Goal: Task Accomplishment & Management: Manage account settings

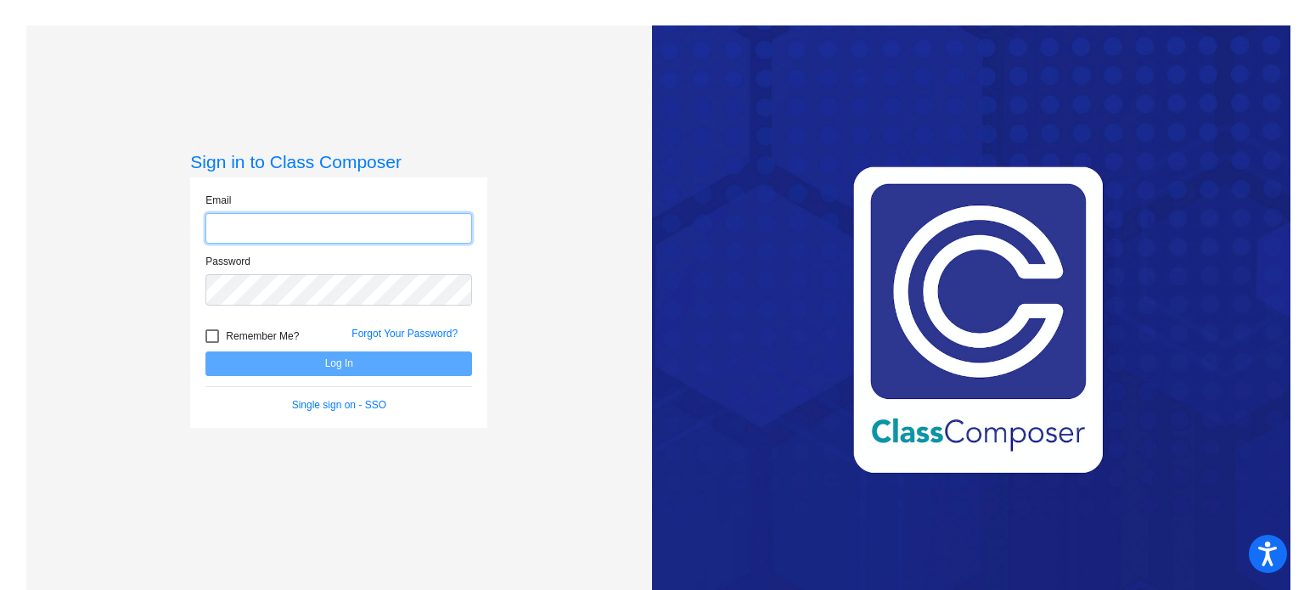
type input "[EMAIL_ADDRESS][DOMAIN_NAME]"
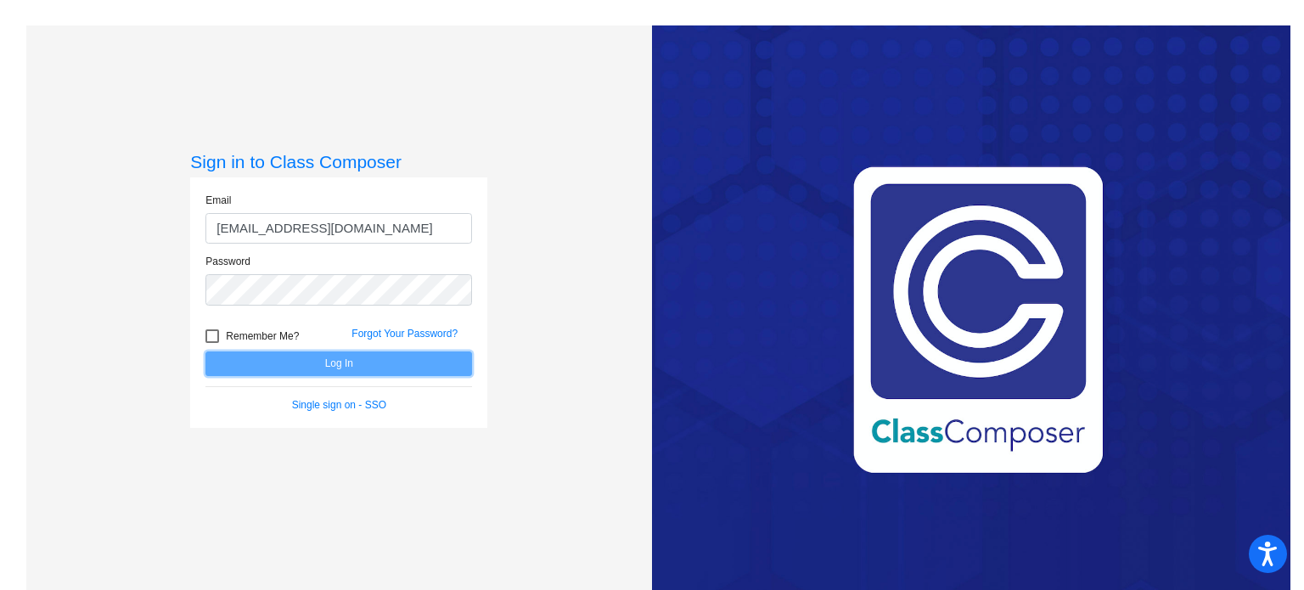
click at [334, 368] on button "Log In" at bounding box center [338, 363] width 267 height 25
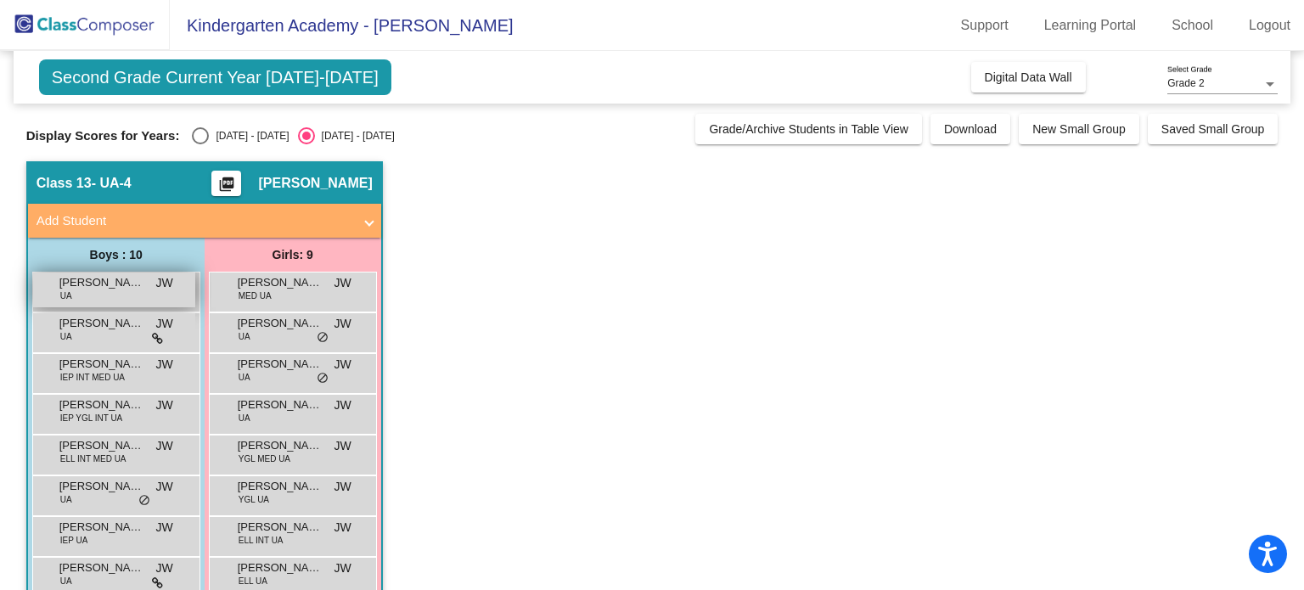
click at [132, 286] on span "[PERSON_NAME]" at bounding box center [101, 282] width 85 height 17
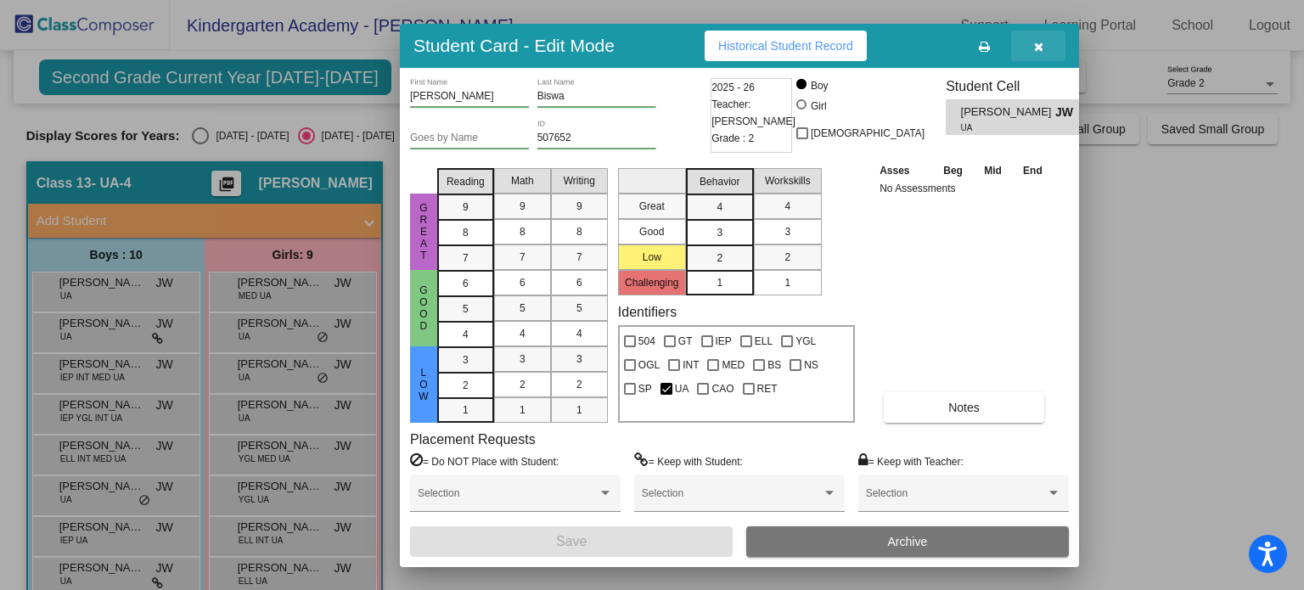
click at [1042, 48] on icon "button" at bounding box center [1038, 47] width 9 height 12
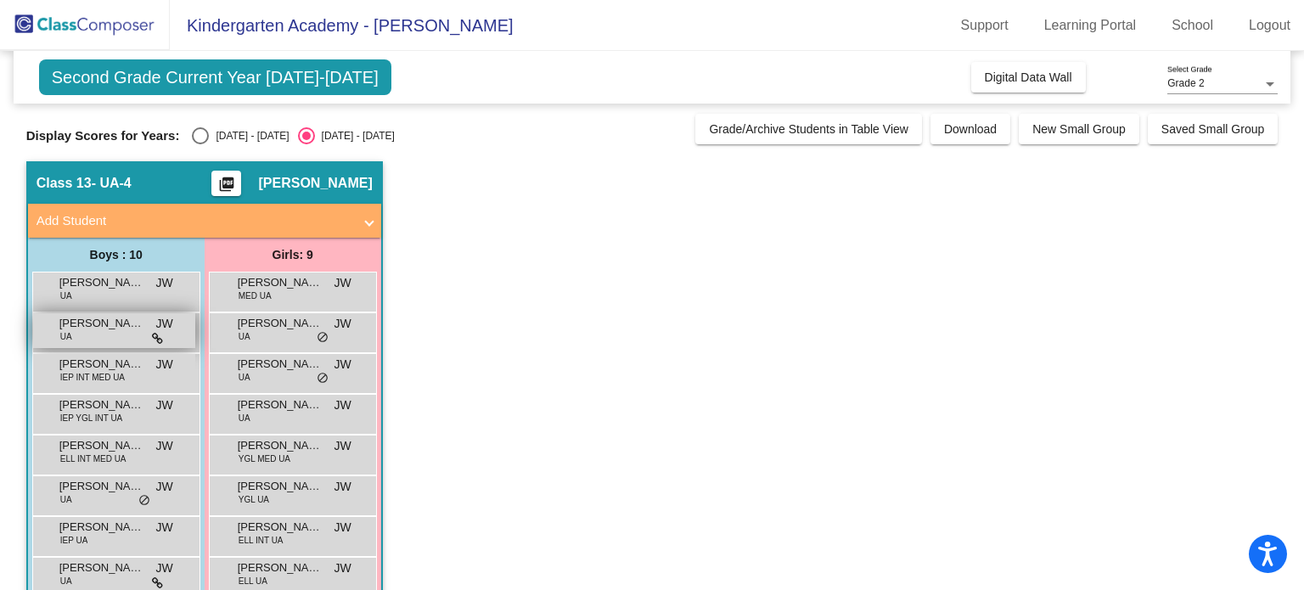
click at [108, 328] on span "[PERSON_NAME]" at bounding box center [101, 323] width 85 height 17
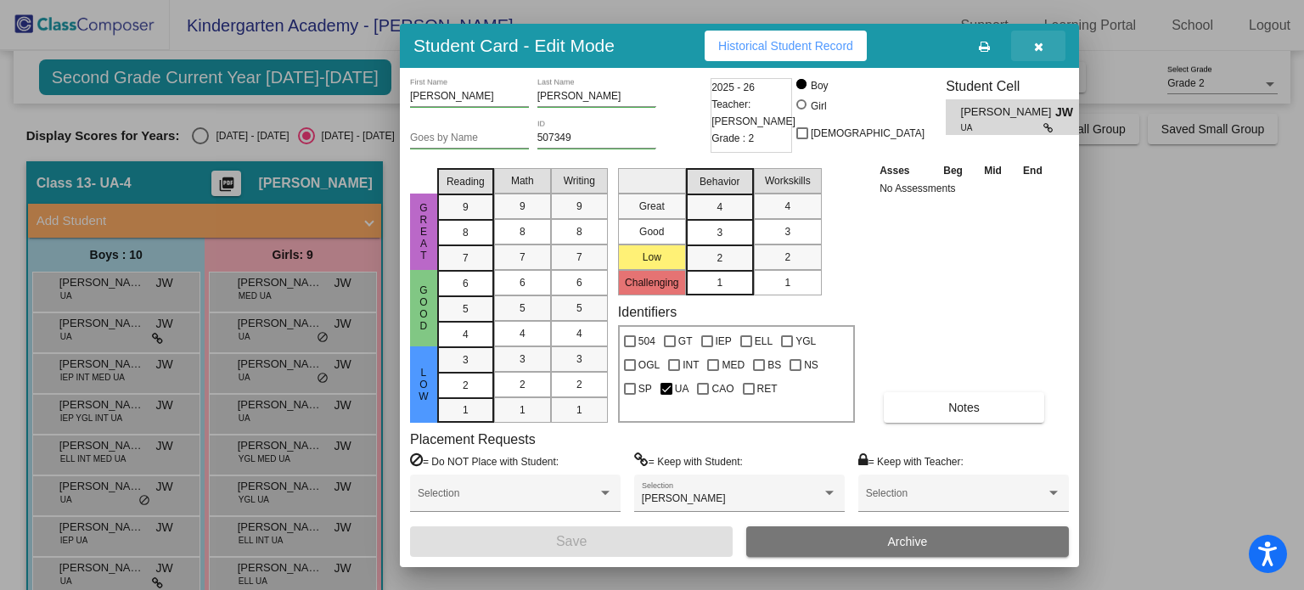
click at [1036, 52] on icon "button" at bounding box center [1038, 47] width 9 height 12
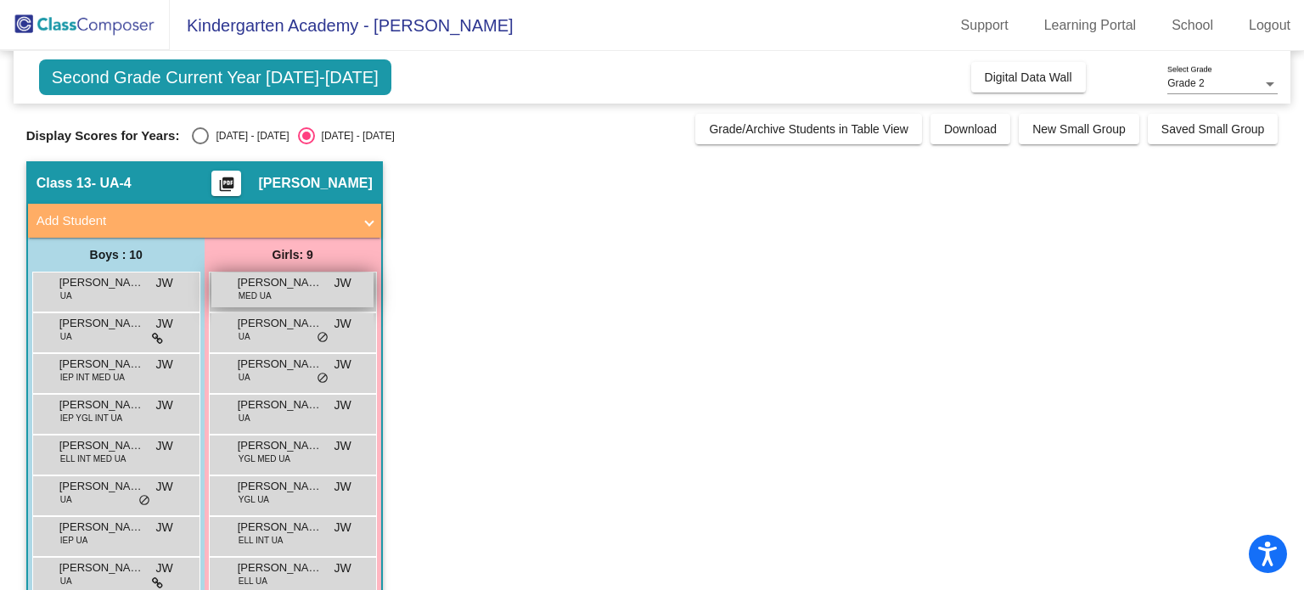
click at [282, 299] on div "[PERSON_NAME] MED UA JW lock do_not_disturb_alt" at bounding box center [292, 290] width 162 height 35
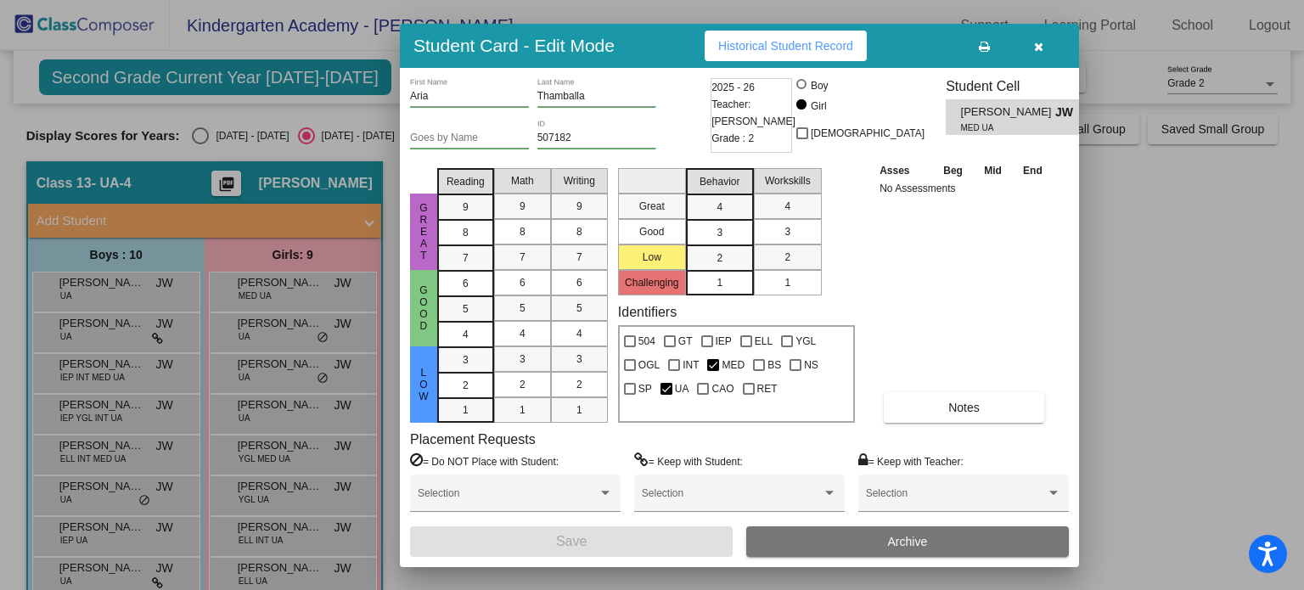
click at [1038, 48] on icon "button" at bounding box center [1038, 47] width 9 height 12
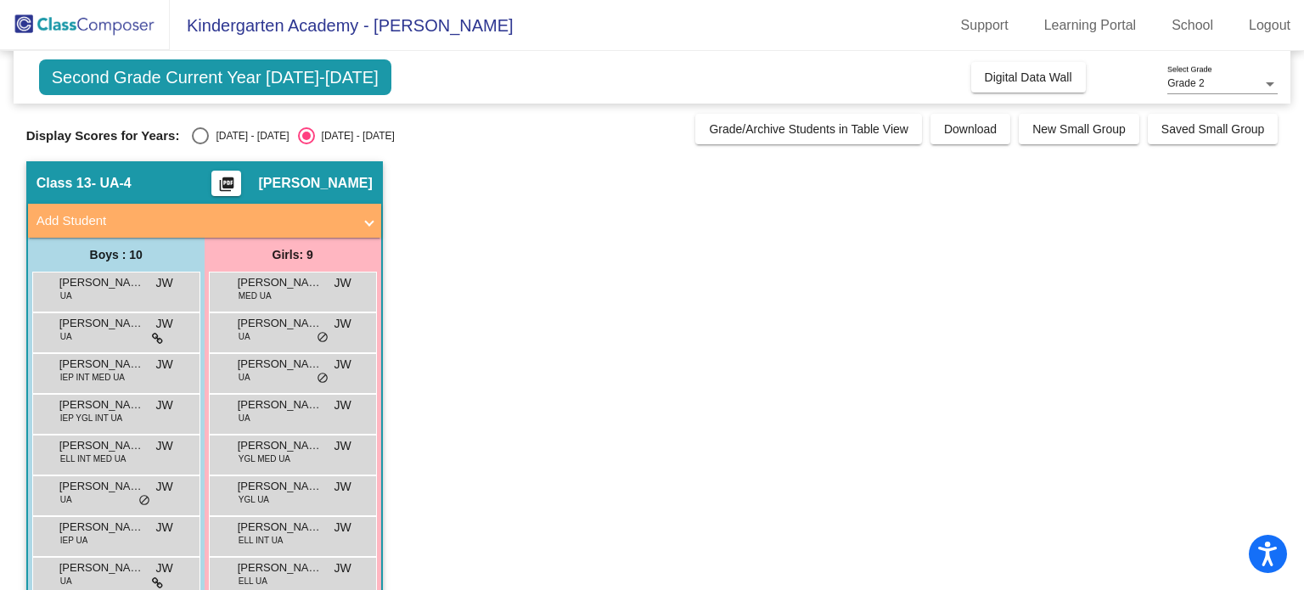
click at [193, 138] on div "Select an option" at bounding box center [200, 135] width 17 height 17
click at [200, 144] on input "[DATE] - [DATE]" at bounding box center [200, 144] width 1 height 1
radio input "true"
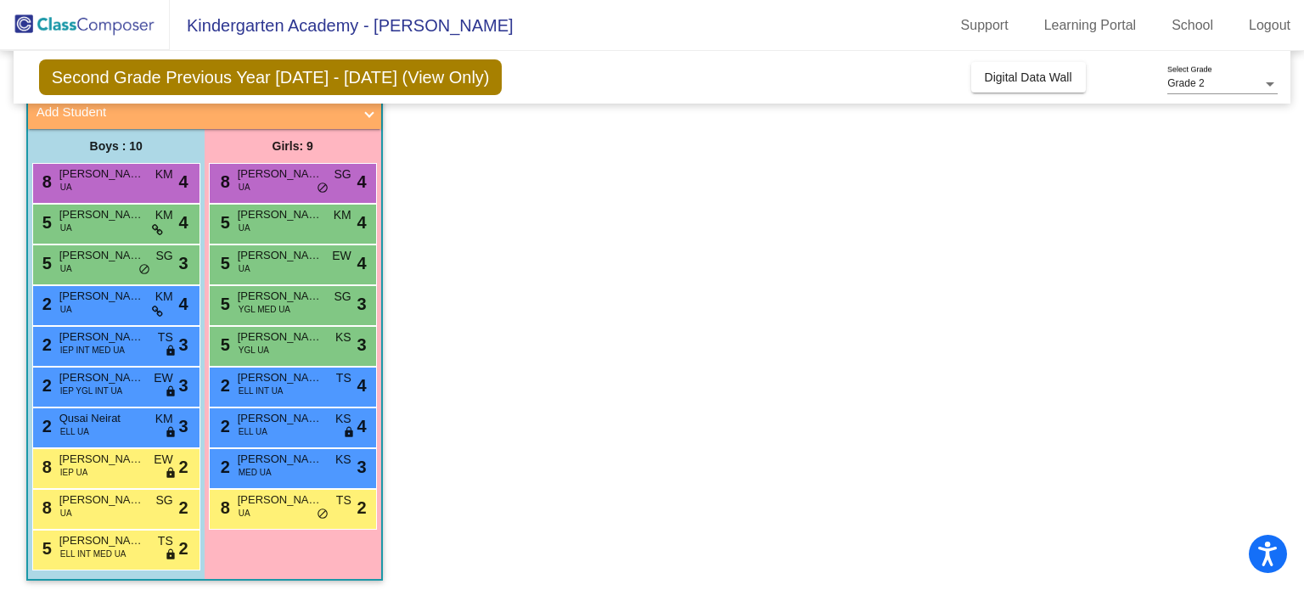
scroll to position [112, 0]
